Goal: Transaction & Acquisition: Purchase product/service

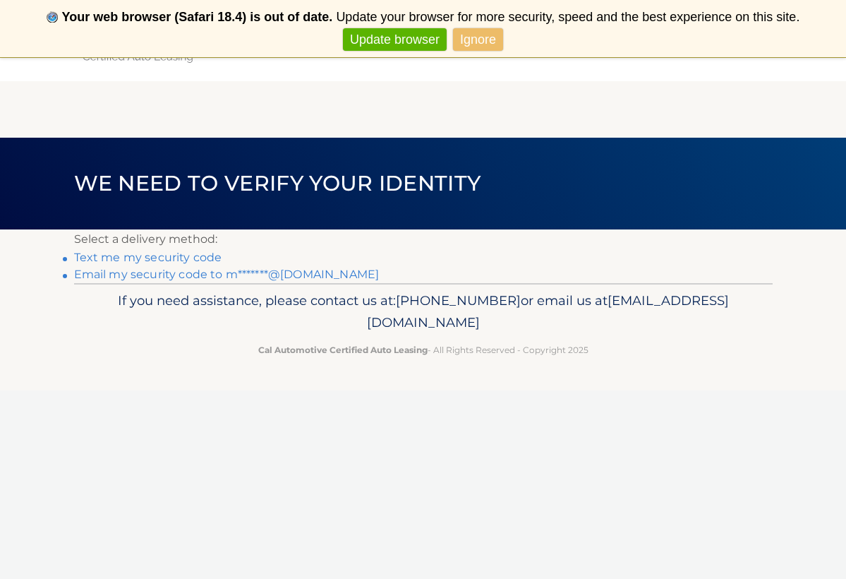
click at [166, 255] on link "Text me my security code" at bounding box center [148, 257] width 148 height 13
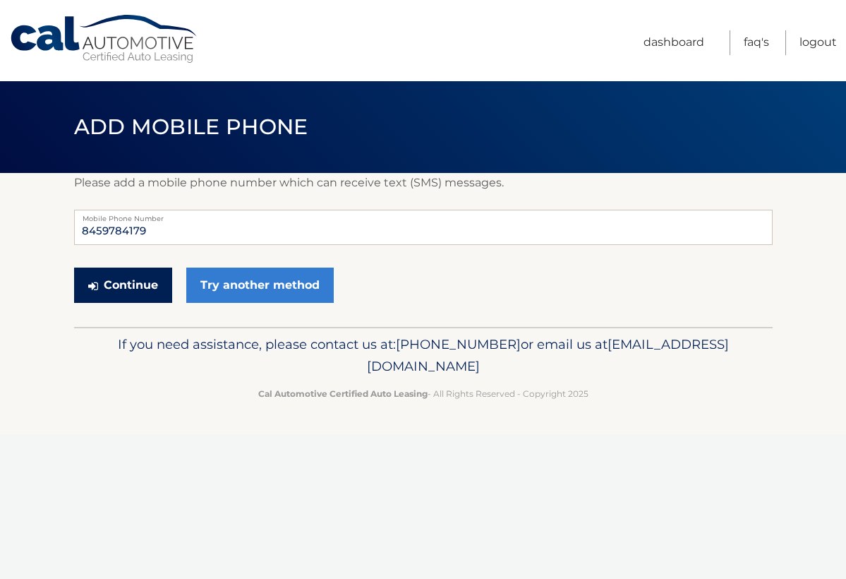
click at [136, 283] on button "Continue" at bounding box center [123, 285] width 98 height 35
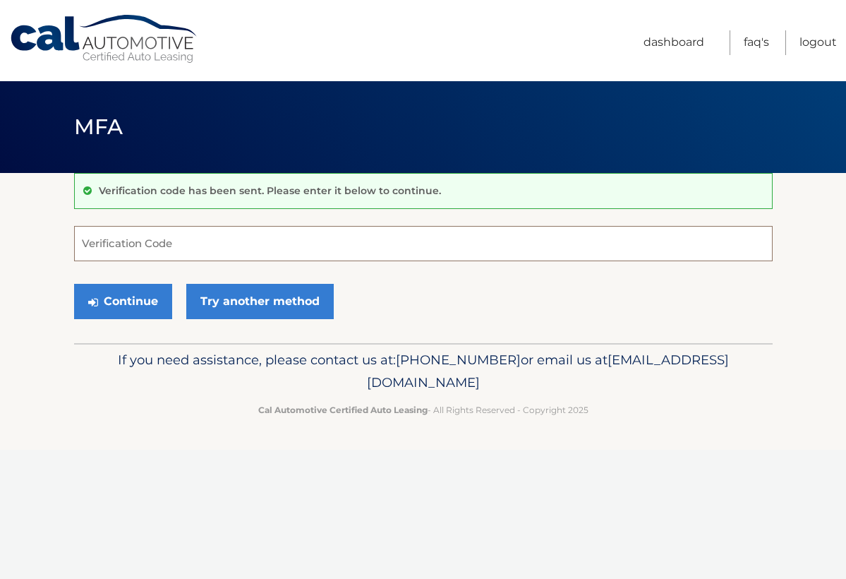
click at [145, 251] on input "Verification Code" at bounding box center [423, 243] width 699 height 35
type input "612255"
click at [109, 304] on button "Continue" at bounding box center [123, 301] width 98 height 35
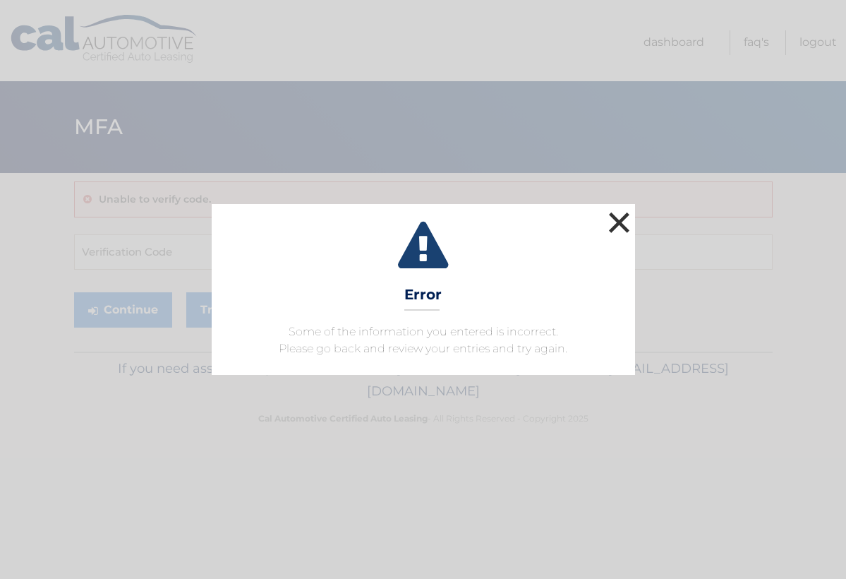
click at [623, 222] on button "×" at bounding box center [620, 222] width 28 height 28
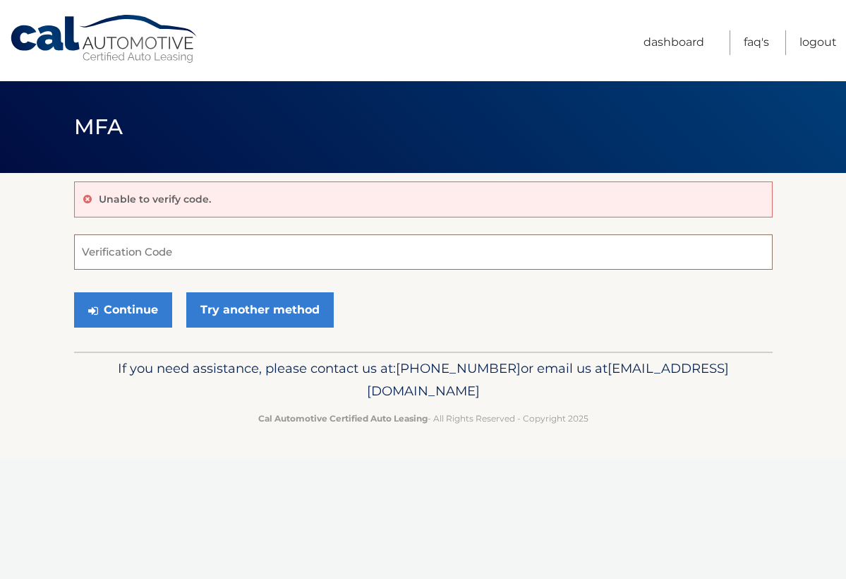
click at [208, 256] on input "Verification Code" at bounding box center [423, 251] width 699 height 35
type input "612255"
click at [108, 306] on button "Continue" at bounding box center [123, 309] width 98 height 35
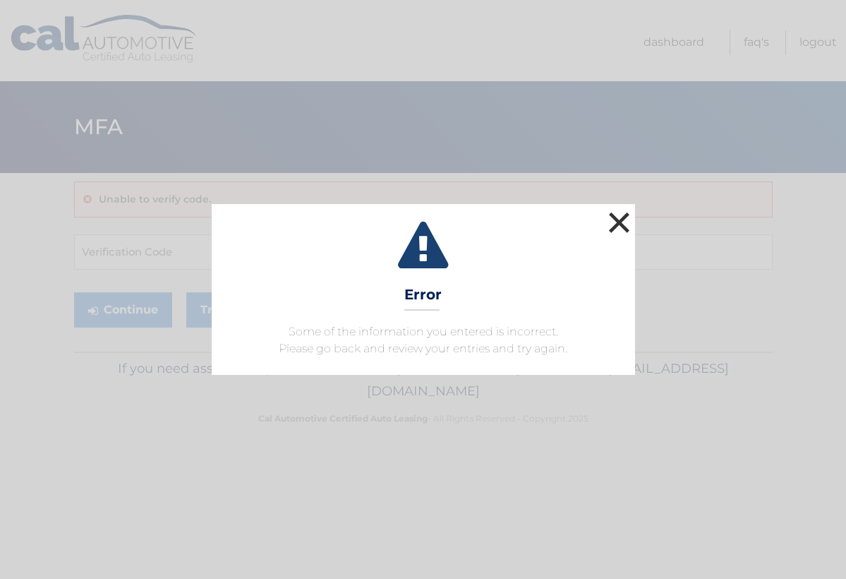
click at [631, 223] on button "×" at bounding box center [620, 222] width 28 height 28
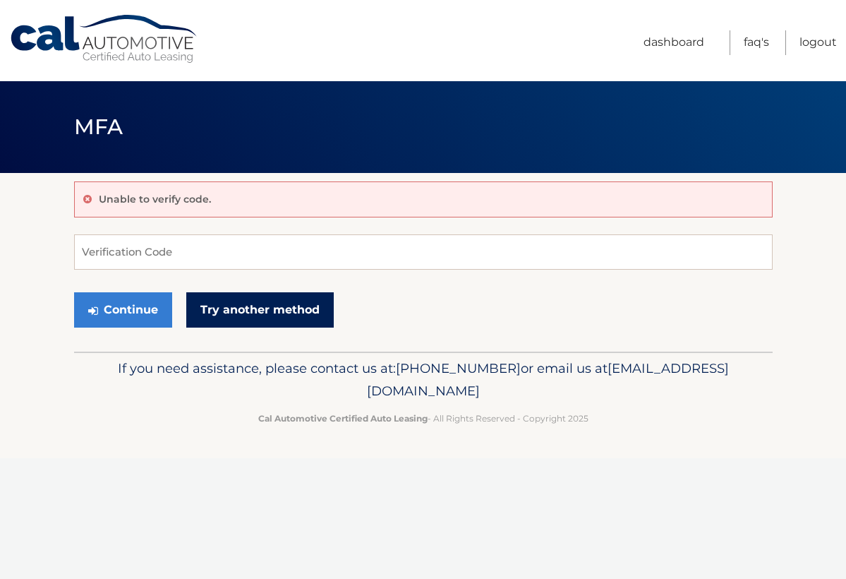
click at [292, 313] on link "Try another method" at bounding box center [260, 309] width 148 height 35
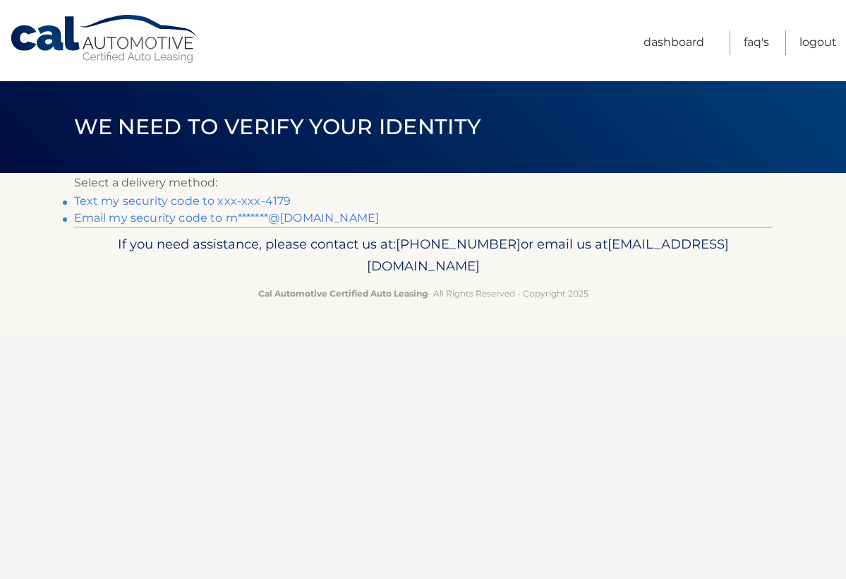
click at [183, 200] on link "Text my security code to xxx-xxx-4179" at bounding box center [182, 200] width 217 height 13
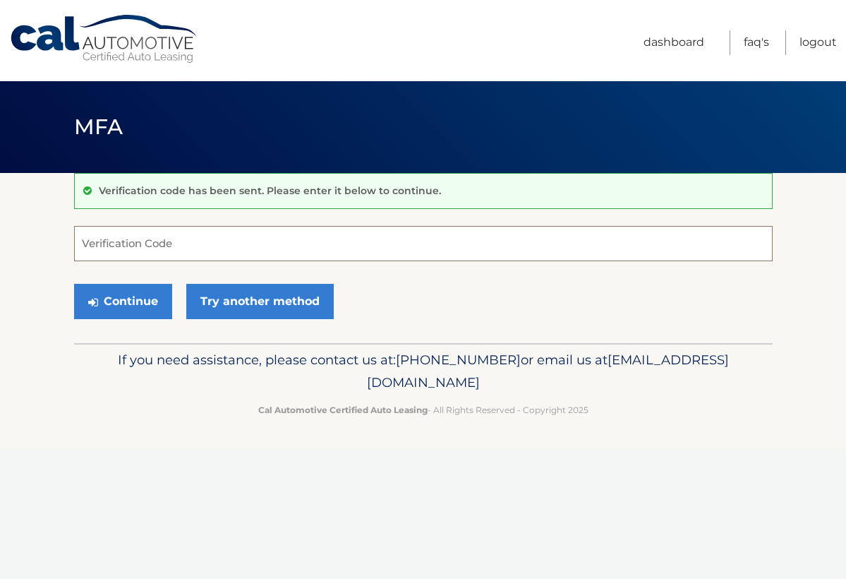
click at [189, 251] on input "Verification Code" at bounding box center [423, 243] width 699 height 35
type input "800112"
click at [121, 297] on button "Continue" at bounding box center [123, 301] width 98 height 35
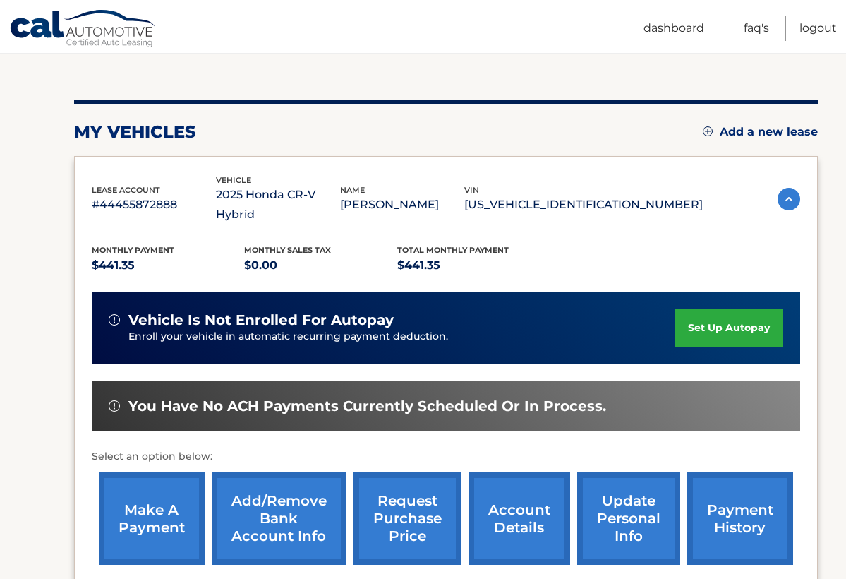
scroll to position [136, 0]
click at [153, 481] on link "make a payment" at bounding box center [152, 518] width 106 height 92
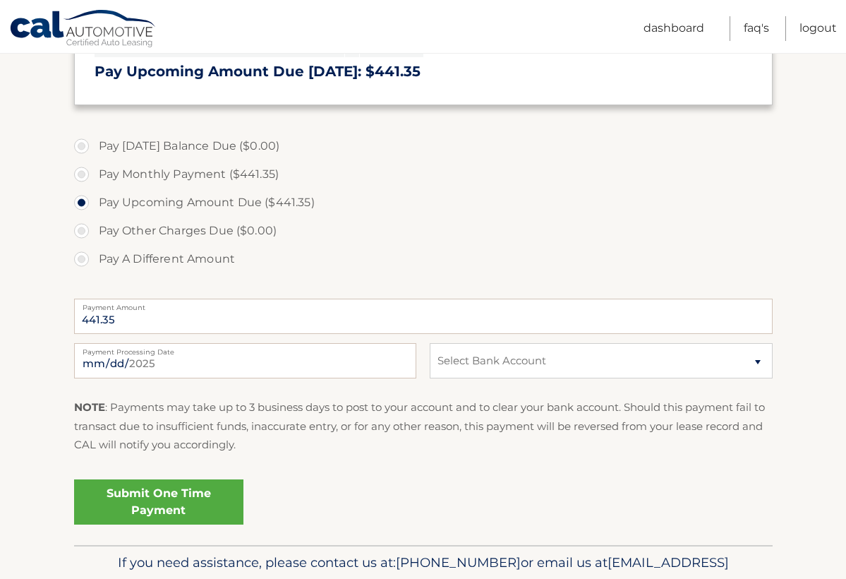
scroll to position [359, 0]
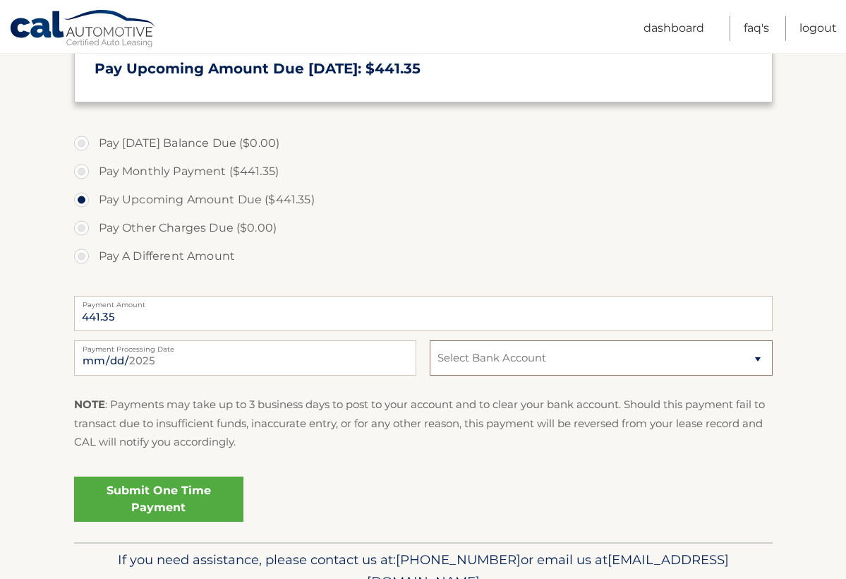
select select "YzAwYTA4MjYtMmRkOC00ZTQ3LWJlM2MtNjZlZmYyMmEyMWNl"
click at [138, 505] on link "Submit One Time Payment" at bounding box center [158, 498] width 169 height 45
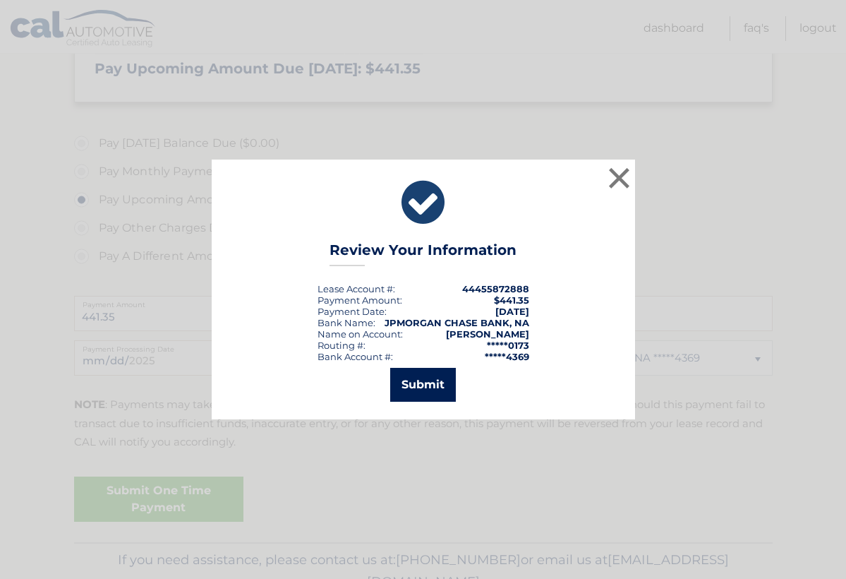
click at [433, 387] on button "Submit" at bounding box center [423, 385] width 66 height 34
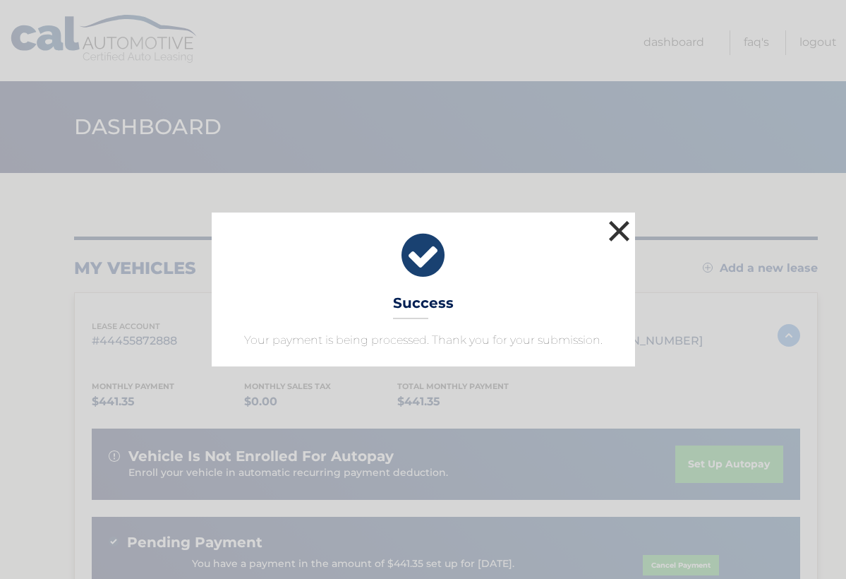
click at [619, 232] on button "×" at bounding box center [620, 231] width 28 height 28
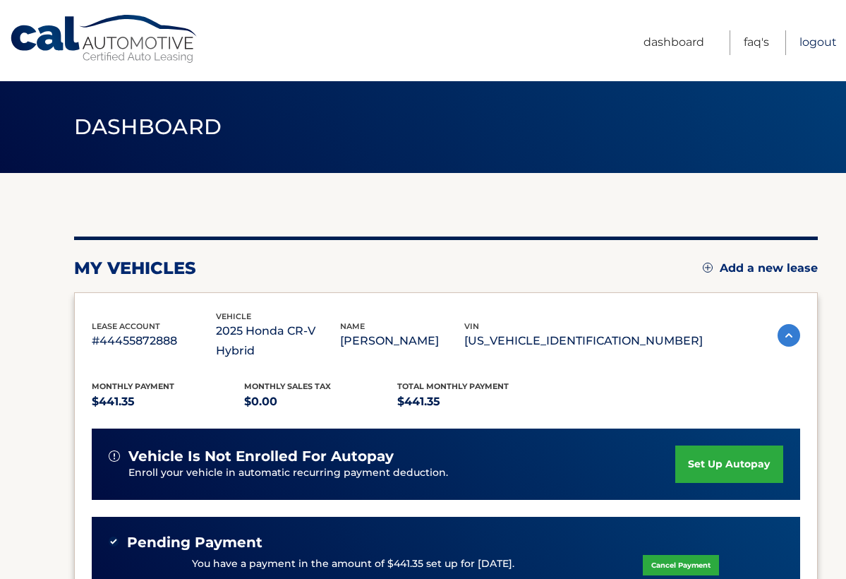
click at [813, 42] on link "Logout" at bounding box center [818, 42] width 37 height 25
